Goal: Information Seeking & Learning: Compare options

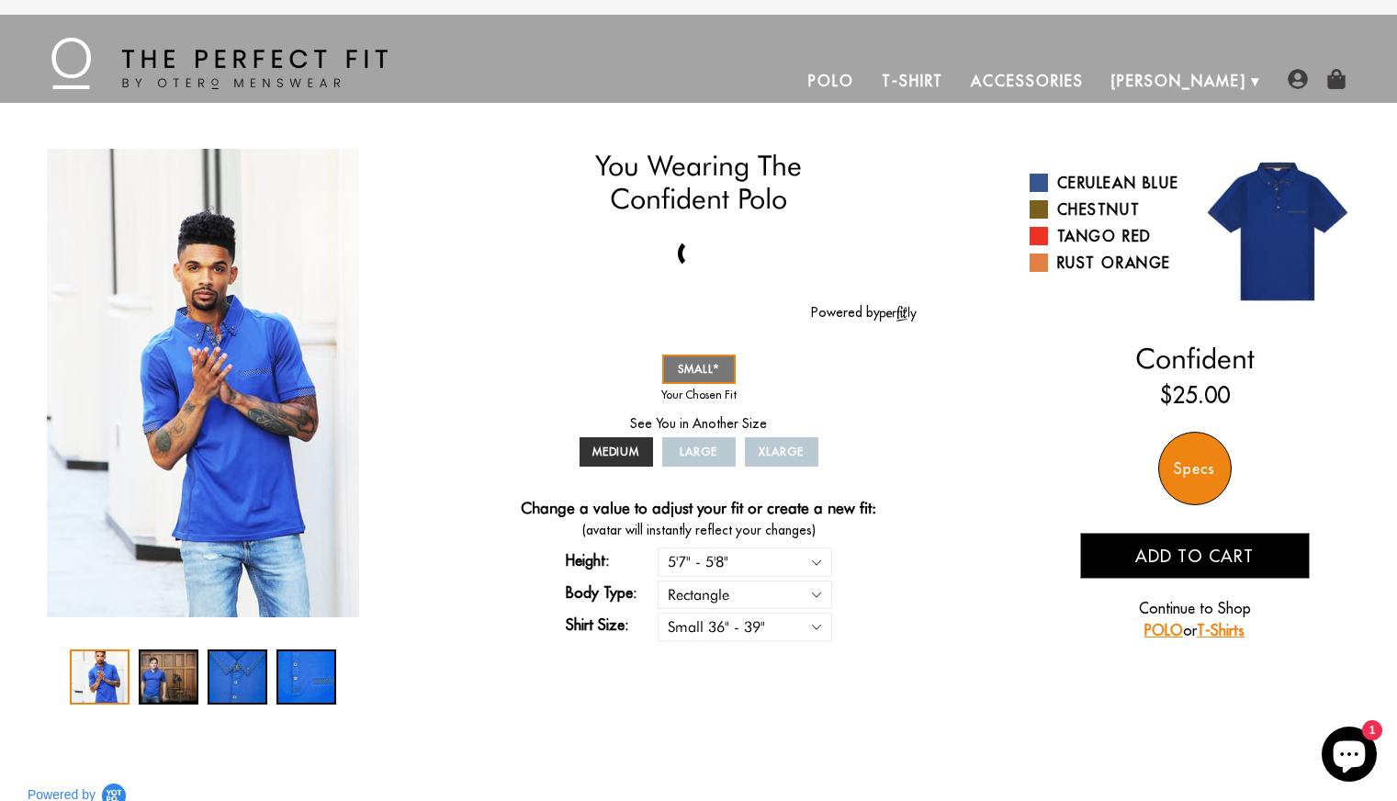
select select "57-58"
click at [1086, 220] on link "Chestnut" at bounding box center [1104, 209] width 151 height 22
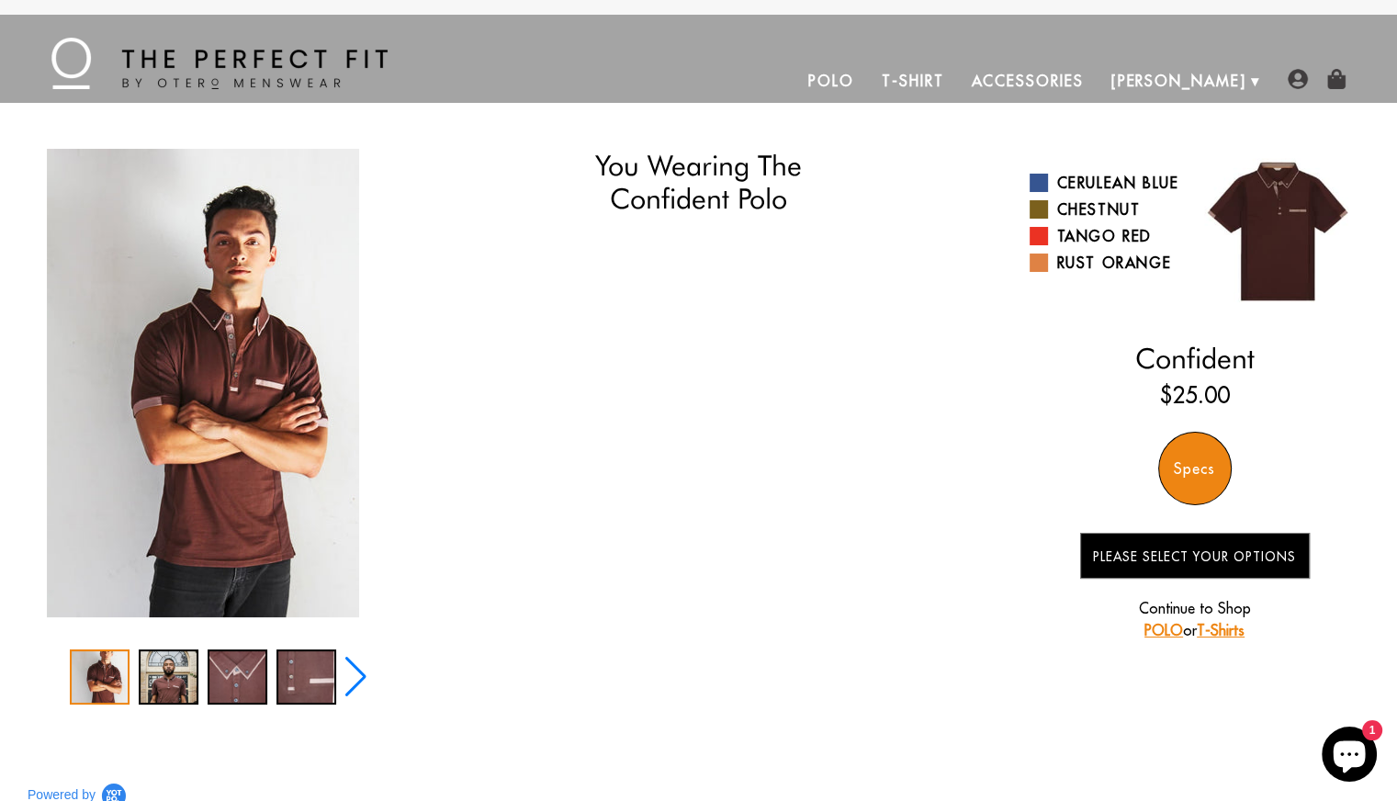
select select "57-58"
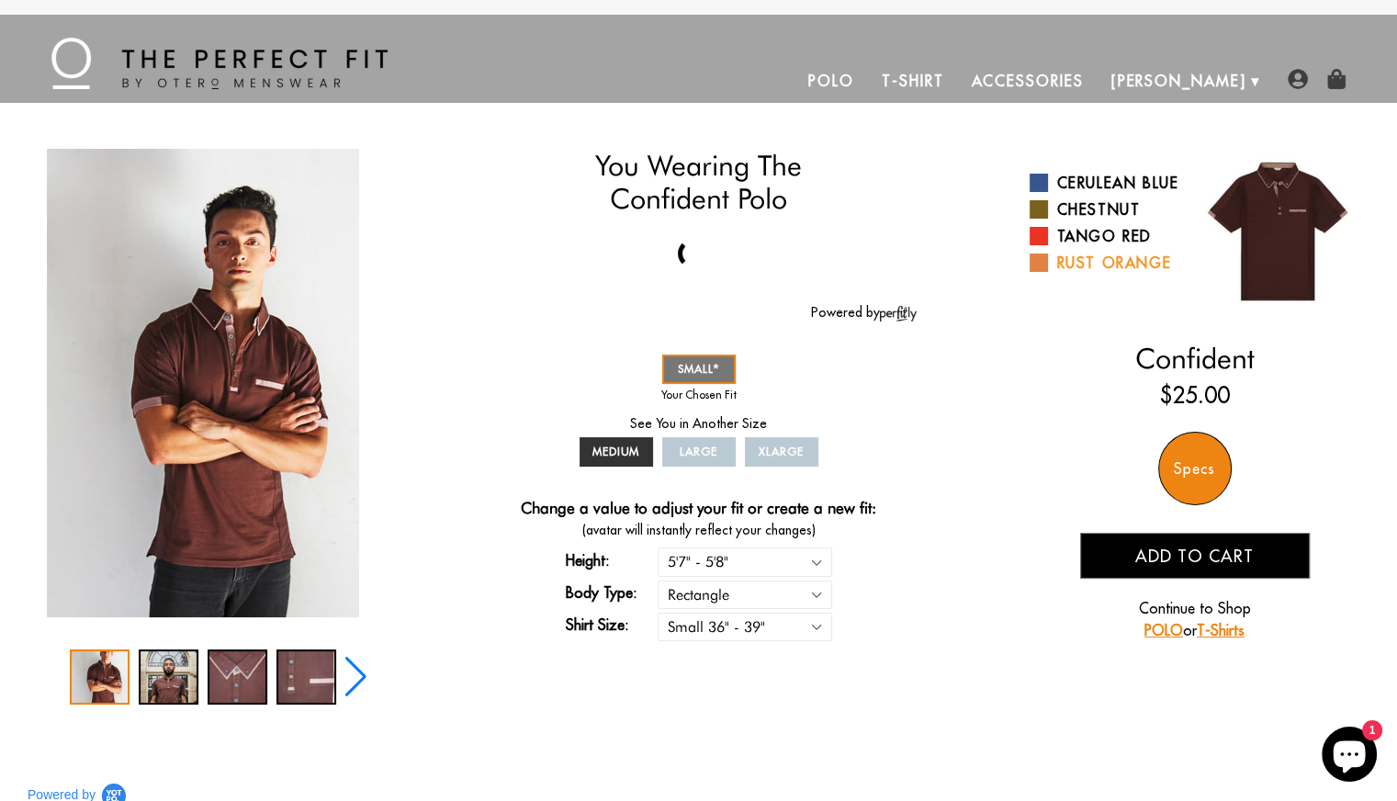
click at [1107, 274] on link "Rust Orange" at bounding box center [1104, 263] width 151 height 22
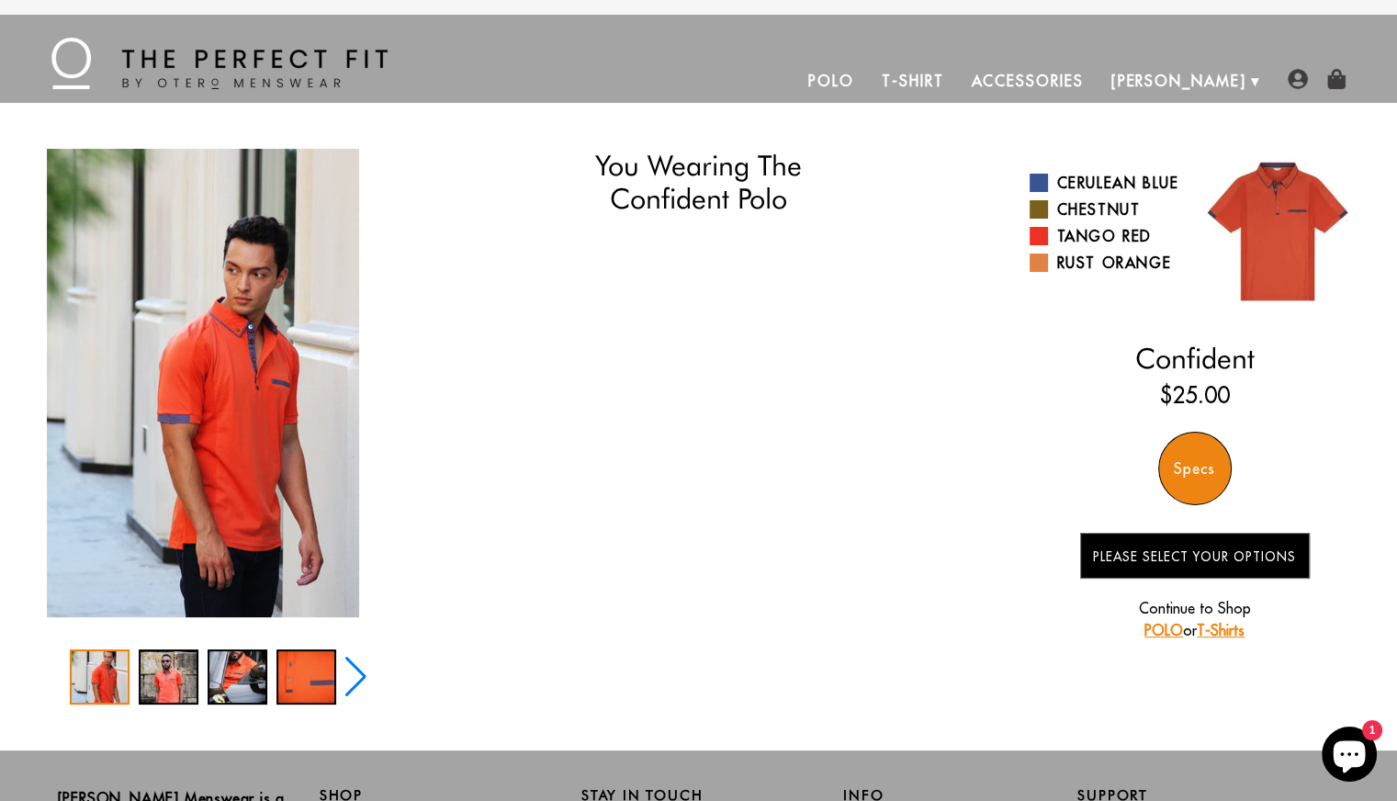
select select "57-58"
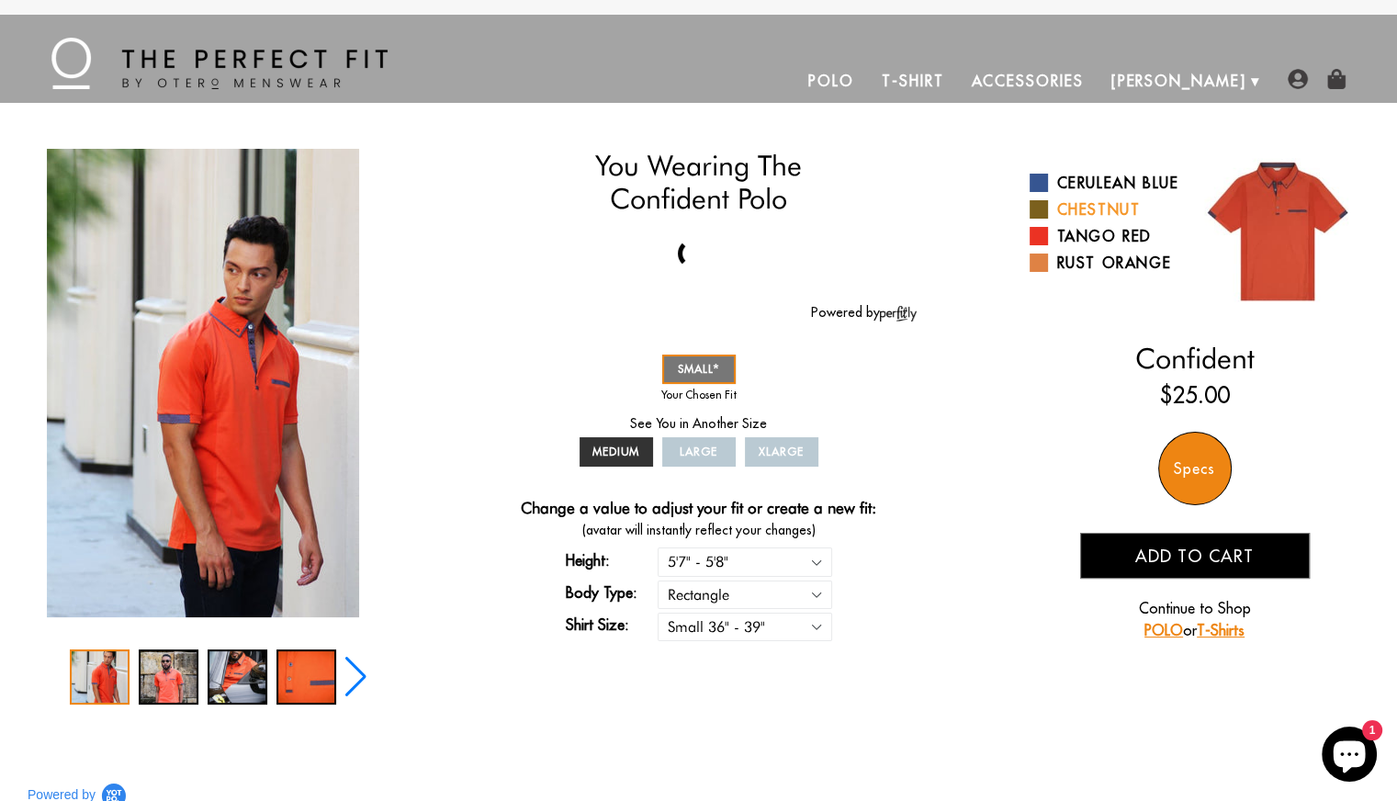
click at [1094, 220] on link "Chestnut" at bounding box center [1104, 209] width 151 height 22
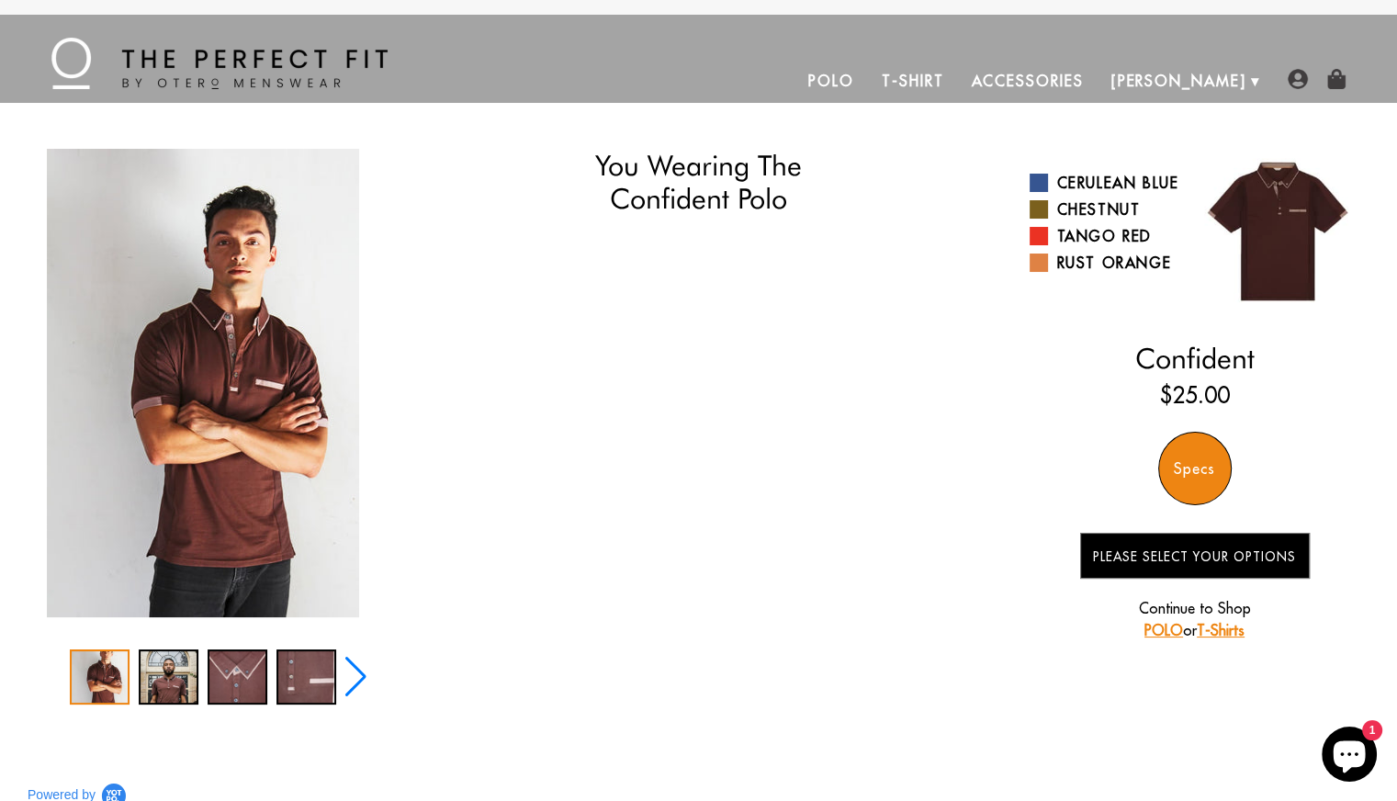
select select "57-58"
